Goal: Obtain resource: Download file/media

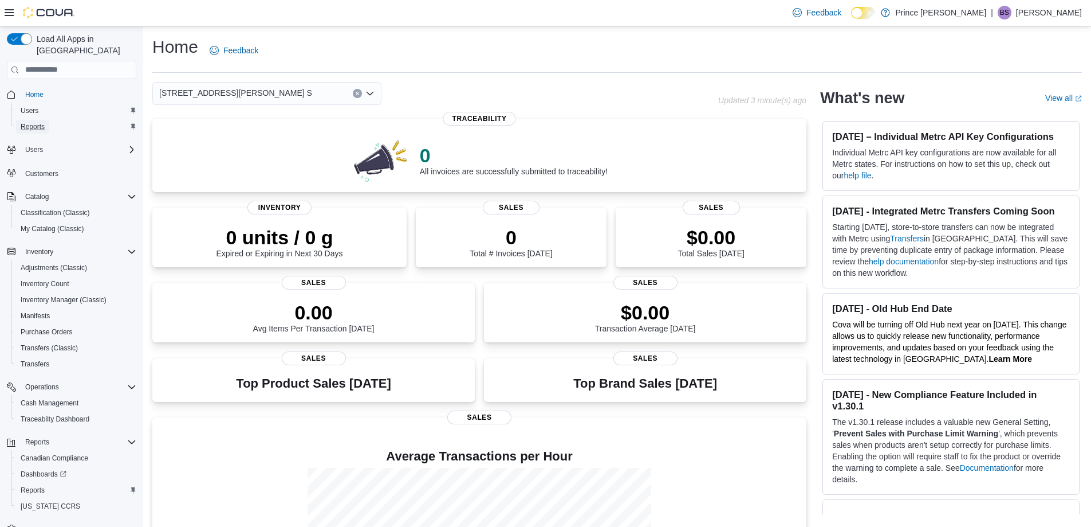
click at [38, 122] on span "Reports" at bounding box center [33, 126] width 24 height 9
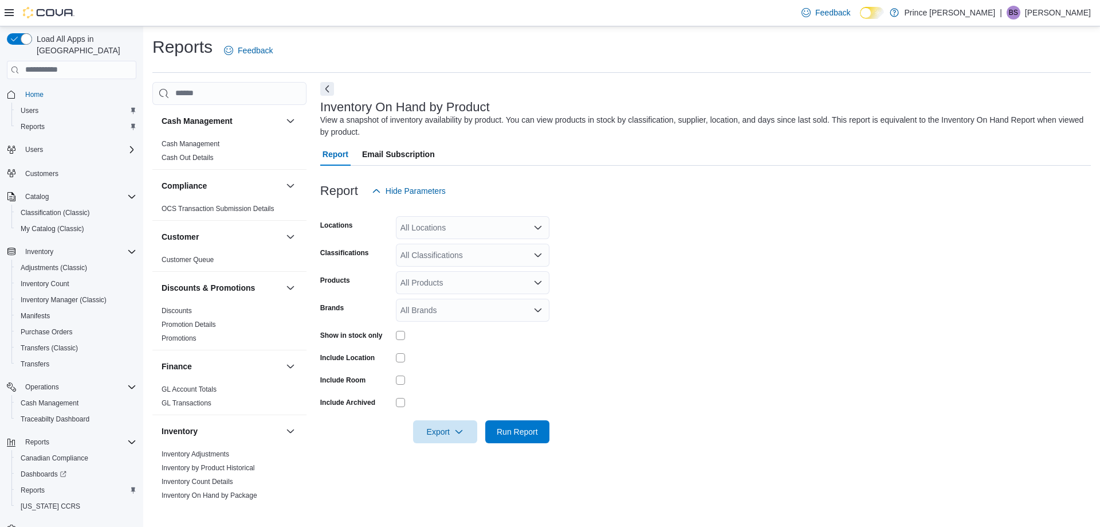
click at [459, 255] on div "All Classifications" at bounding box center [473, 254] width 154 height 23
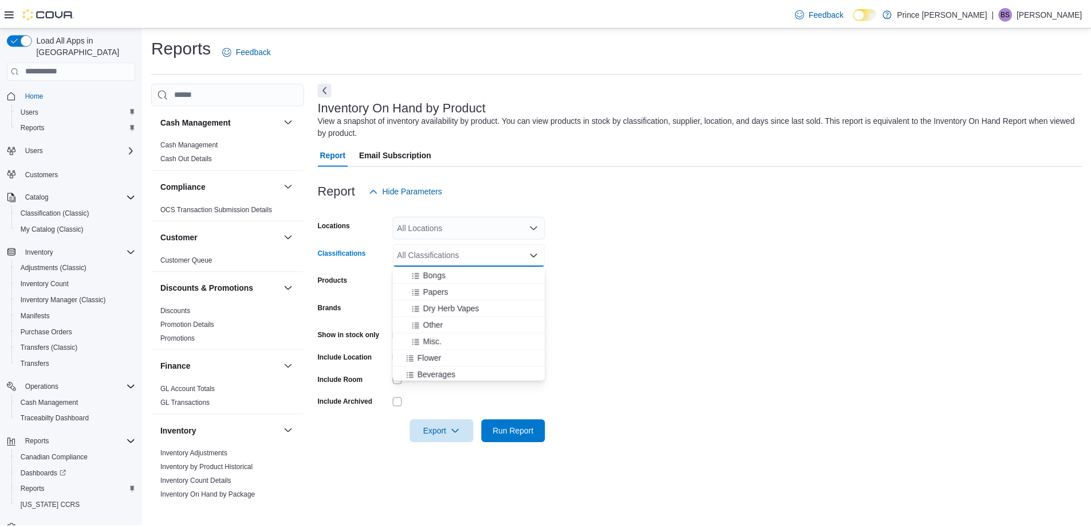
scroll to position [115, 0]
click at [442, 293] on span "Flower" at bounding box center [433, 292] width 24 height 11
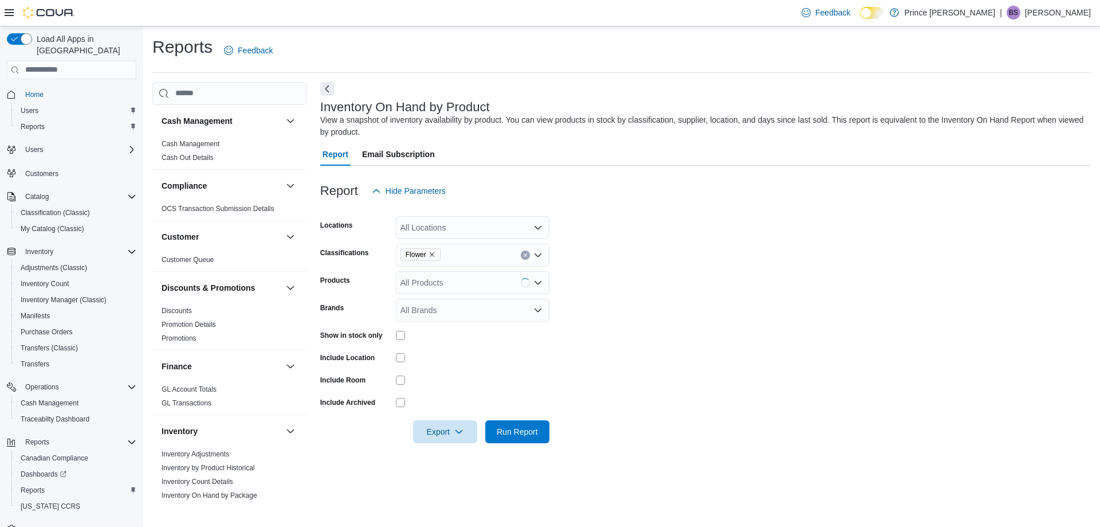
click at [662, 313] on form "Locations All Locations Classifications Flower Products All Products Brands All…" at bounding box center [705, 322] width 771 height 241
click at [540, 431] on span "Run Report" at bounding box center [517, 430] width 50 height 23
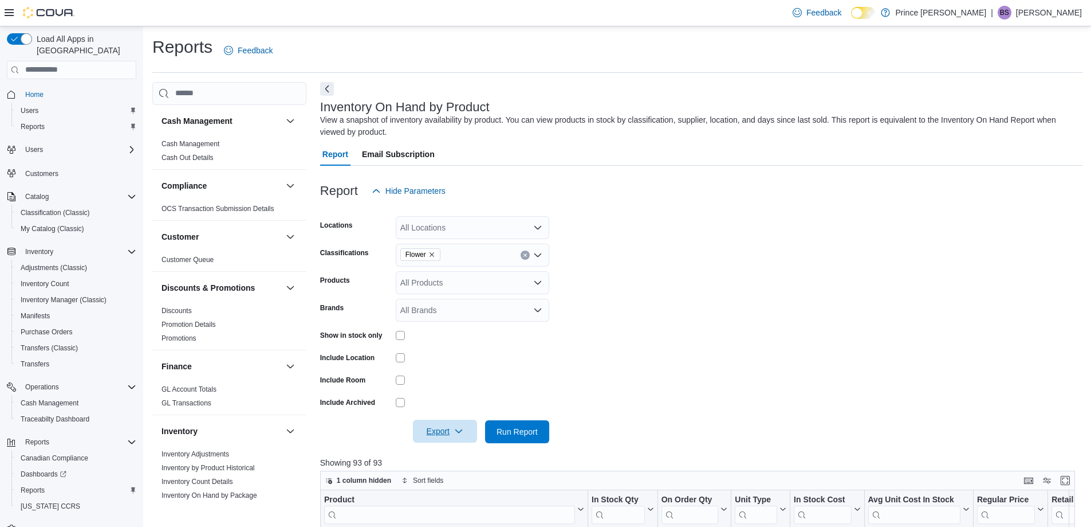
click at [456, 433] on icon "button" at bounding box center [458, 430] width 9 height 9
click at [463, 455] on span "Export to Excel" at bounding box center [447, 454] width 52 height 9
click at [528, 426] on span "Run Report" at bounding box center [517, 430] width 41 height 11
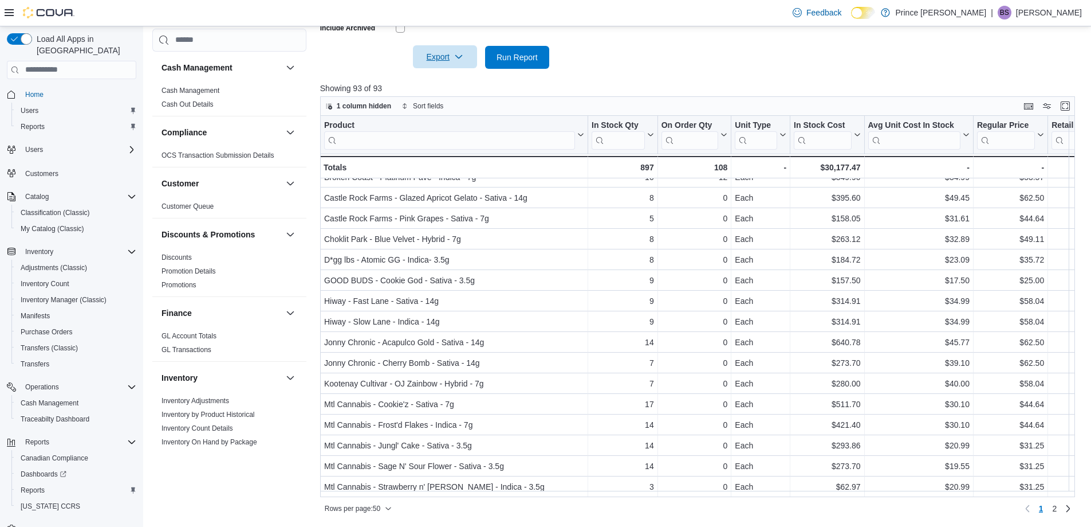
scroll to position [718, 0]
click at [1057, 508] on span "2" at bounding box center [1054, 507] width 5 height 11
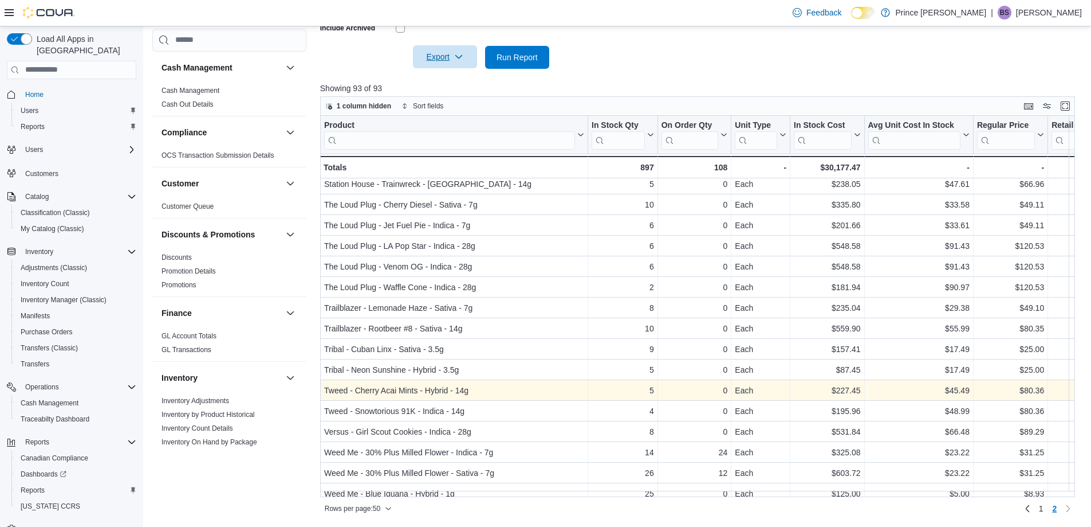
scroll to position [573, 0]
